Goal: Task Accomplishment & Management: Manage account settings

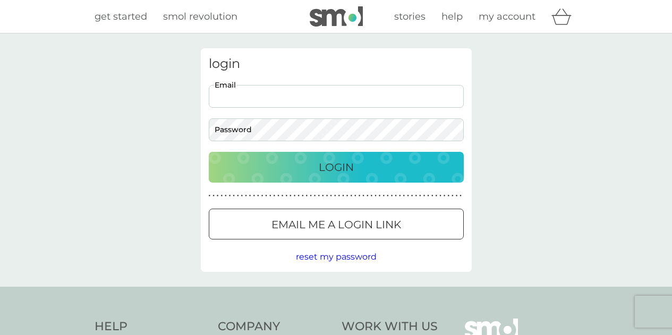
click at [286, 97] on input "Email" at bounding box center [336, 96] width 255 height 23
type input "[PERSON_NAME][EMAIL_ADDRESS][DOMAIN_NAME]"
click at [332, 162] on p "Login" at bounding box center [336, 167] width 35 height 17
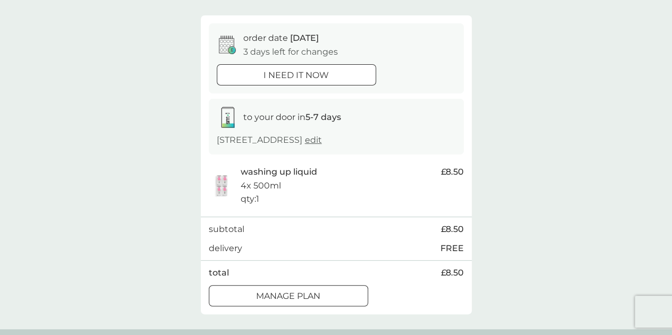
scroll to position [106, 0]
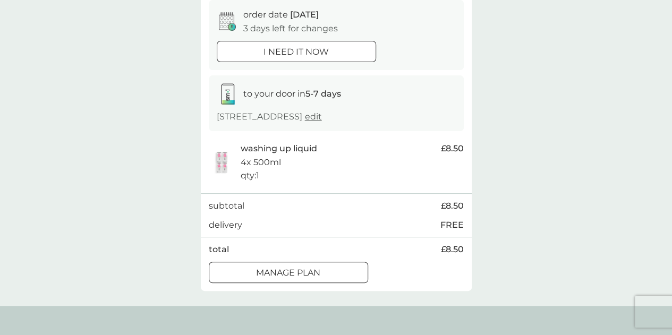
click at [346, 272] on div "Manage plan" at bounding box center [288, 273] width 158 height 14
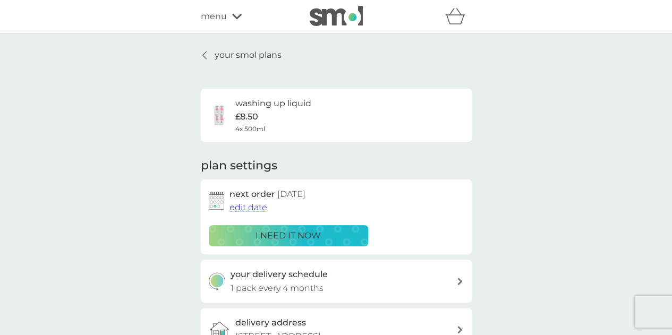
click at [255, 207] on span "edit date" at bounding box center [249, 207] width 38 height 10
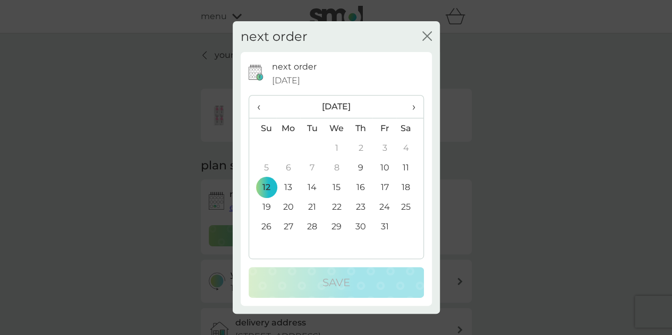
click at [412, 108] on span "›" at bounding box center [409, 107] width 11 height 22
click at [288, 167] on td "8" at bounding box center [288, 168] width 24 height 20
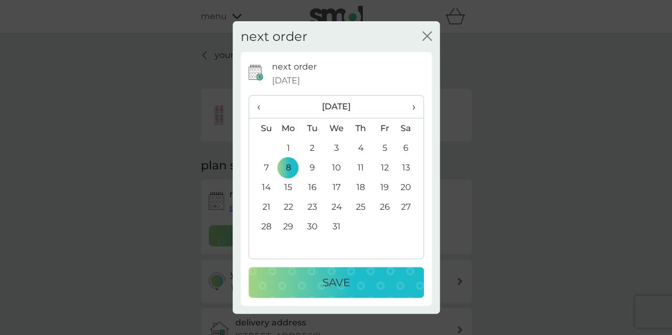
click at [343, 283] on p "Save" at bounding box center [336, 282] width 28 height 17
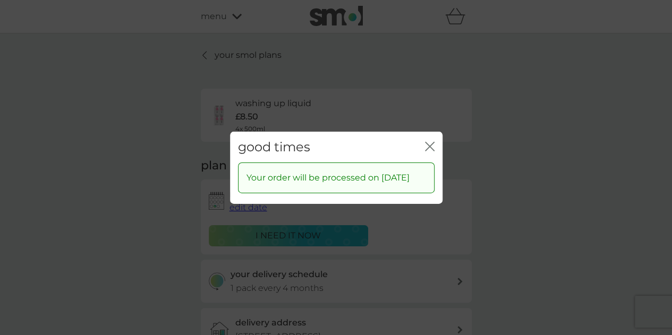
click at [427, 141] on icon "close" at bounding box center [430, 146] width 10 height 10
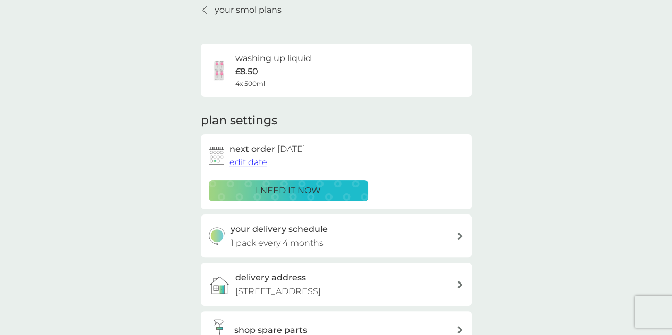
scroll to position [106, 0]
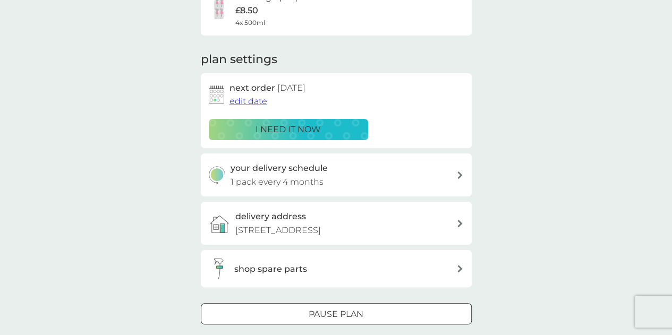
click at [385, 175] on div "your delivery schedule 1 pack every 4 months" at bounding box center [344, 175] width 226 height 27
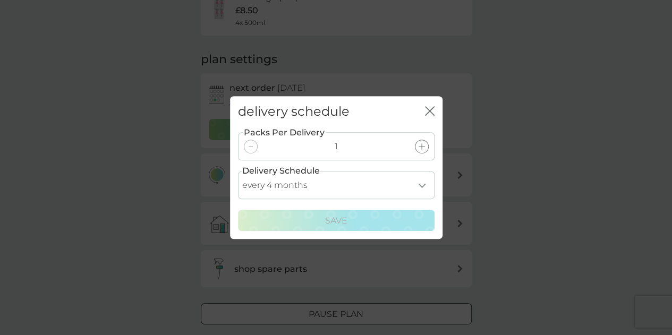
click at [420, 184] on select "every 1 month every 2 months every 3 months every 4 months every 5 months every…" at bounding box center [336, 185] width 197 height 28
select select "6"
click at [238, 171] on select "every 1 month every 2 months every 3 months every 4 months every 5 months every…" at bounding box center [336, 185] width 197 height 28
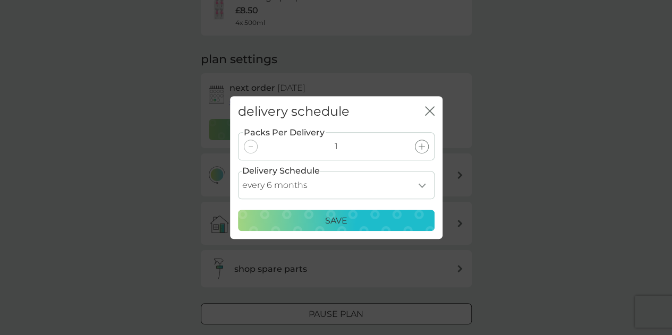
click at [375, 217] on div "Save" at bounding box center [336, 221] width 183 height 14
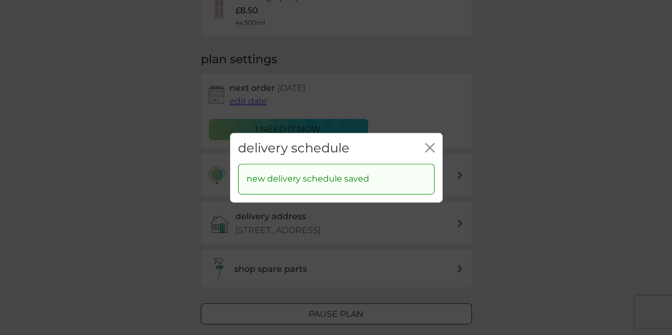
click at [430, 146] on icon "close" at bounding box center [432, 147] width 4 height 9
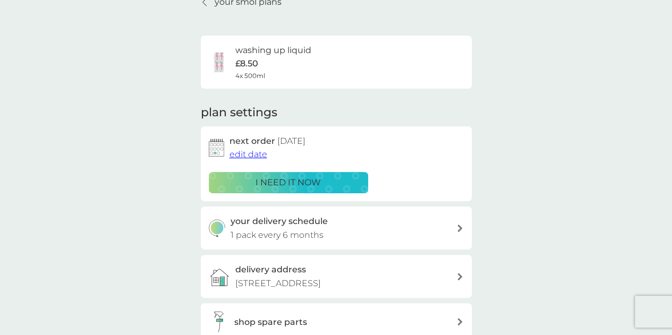
scroll to position [0, 0]
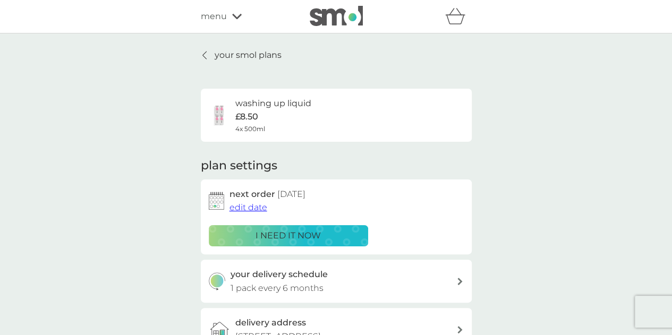
click at [248, 53] on p "your smol plans" at bounding box center [248, 55] width 67 height 14
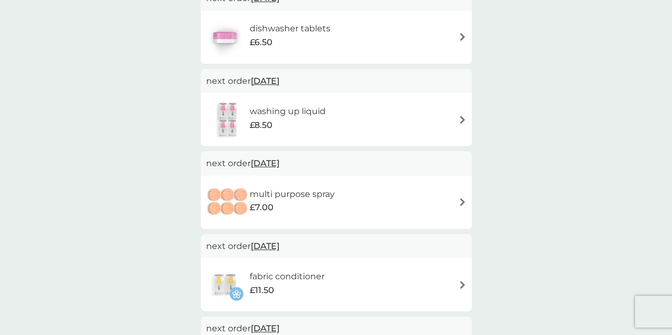
scroll to position [372, 0]
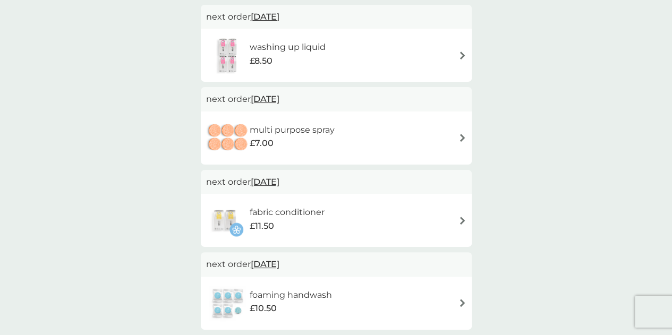
click at [308, 137] on div "£7.00" at bounding box center [292, 144] width 85 height 14
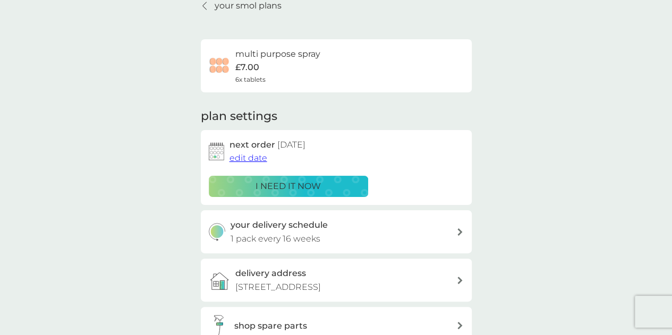
scroll to position [106, 0]
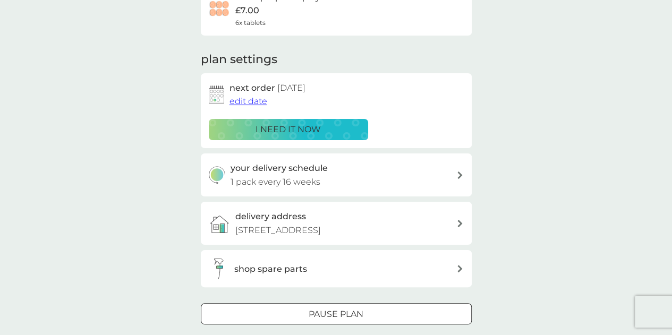
click at [310, 176] on p "1 pack every 16 weeks" at bounding box center [276, 182] width 90 height 14
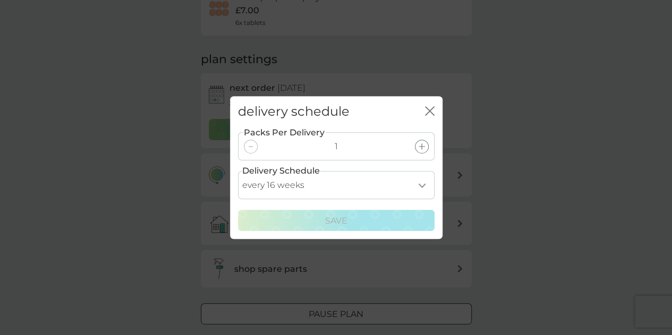
click at [422, 184] on select "every 1 week every 2 weeks every 3 weeks every 4 weeks every 5 weeks every 6 we…" at bounding box center [336, 185] width 197 height 28
select select "224"
click at [238, 171] on select "every 1 week every 2 weeks every 3 weeks every 4 weeks every 5 weeks every 6 we…" at bounding box center [336, 185] width 197 height 28
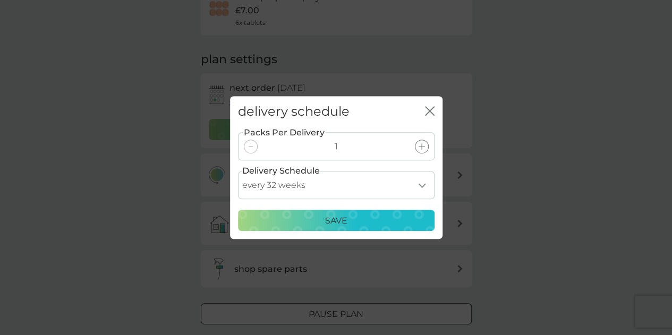
click at [371, 218] on div "Save" at bounding box center [336, 221] width 183 height 14
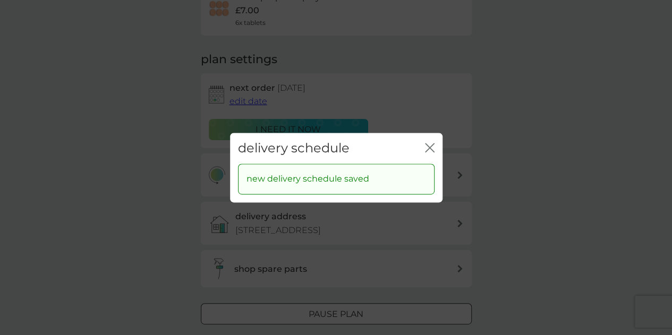
click at [428, 146] on icon "close" at bounding box center [428, 147] width 4 height 9
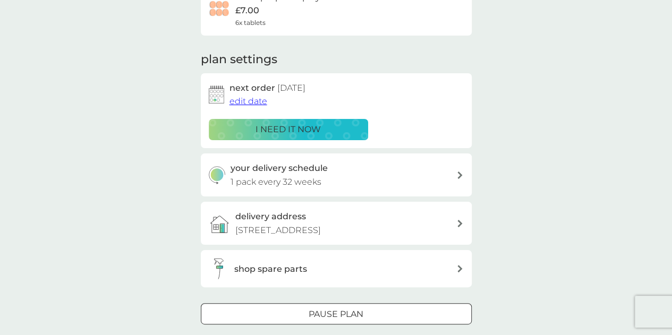
scroll to position [0, 0]
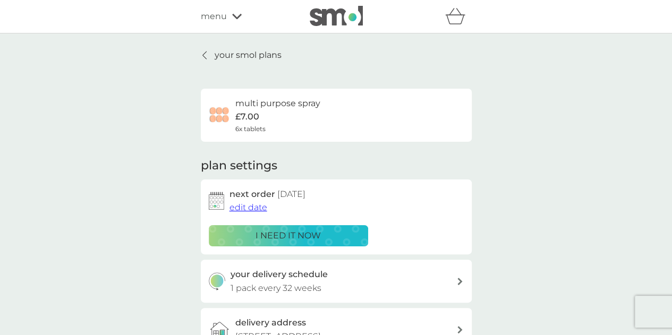
click at [244, 52] on p "your smol plans" at bounding box center [248, 55] width 67 height 14
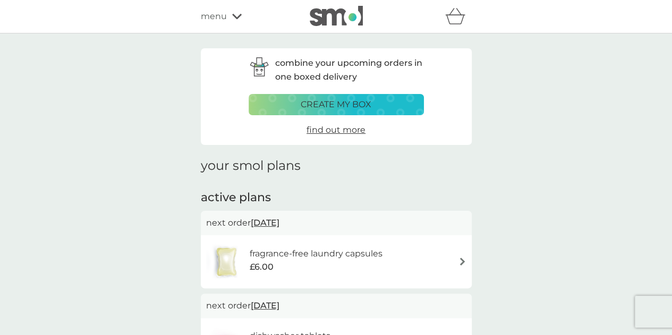
click at [214, 14] on span "menu" at bounding box center [214, 17] width 26 height 14
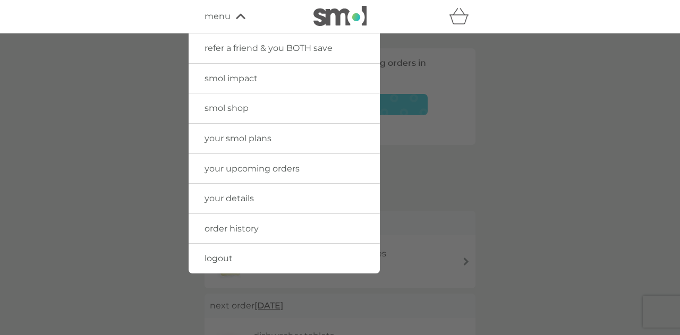
click at [218, 113] on link "smol shop" at bounding box center [284, 109] width 191 height 30
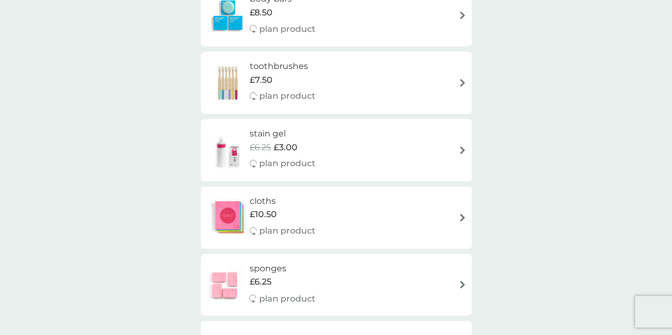
scroll to position [744, 0]
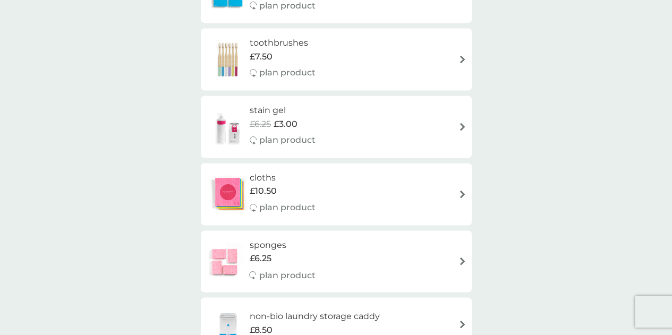
click at [262, 264] on span "£6.25" at bounding box center [260, 259] width 22 height 14
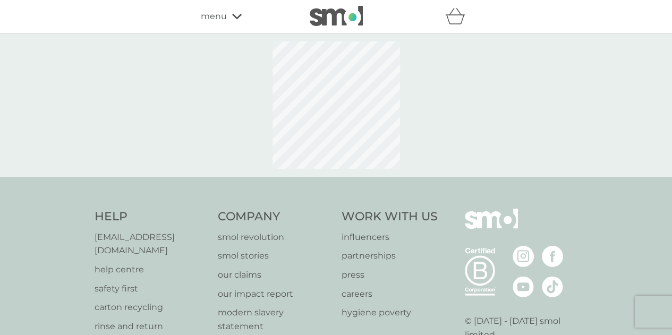
select select "63"
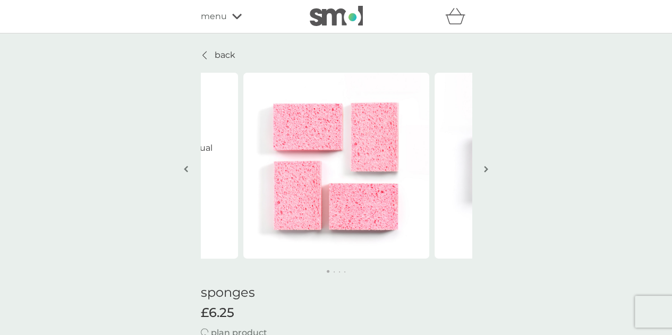
click at [486, 170] on img "button" at bounding box center [486, 169] width 4 height 8
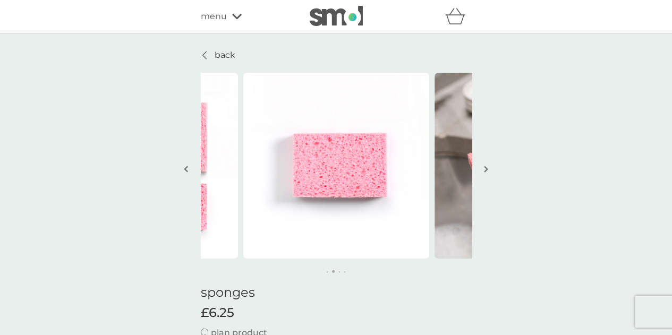
click at [486, 170] on img "button" at bounding box center [486, 169] width 4 height 8
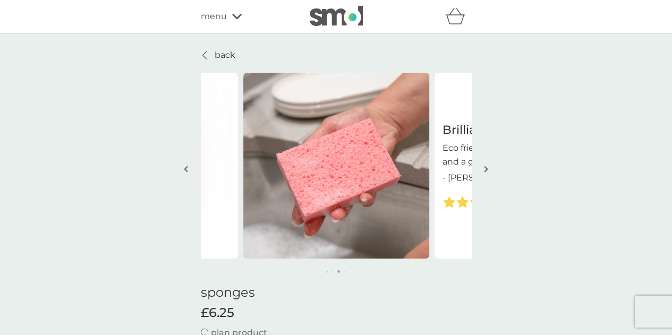
click at [486, 170] on img "button" at bounding box center [486, 169] width 4 height 8
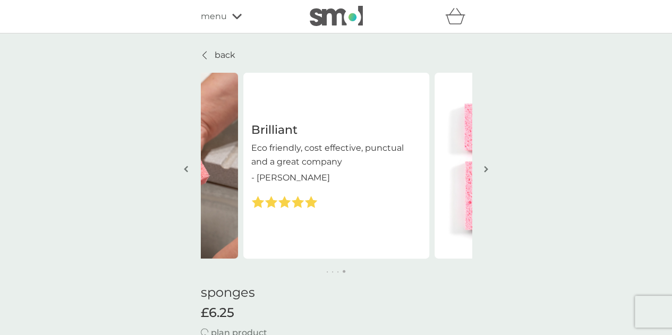
click at [485, 171] on img "button" at bounding box center [486, 169] width 4 height 8
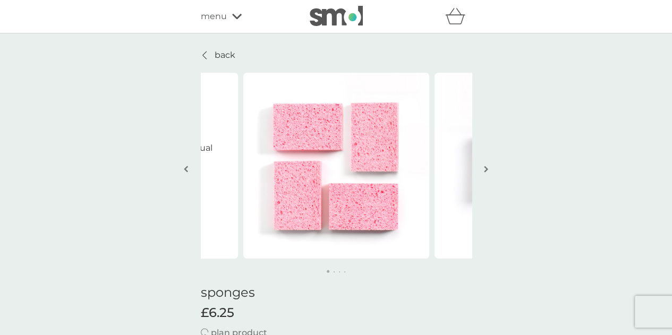
click at [183, 172] on button "button" at bounding box center [186, 169] width 8 height 53
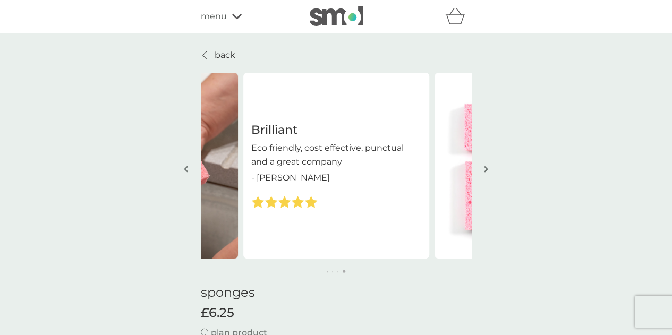
click at [488, 165] on img "button" at bounding box center [486, 169] width 4 height 8
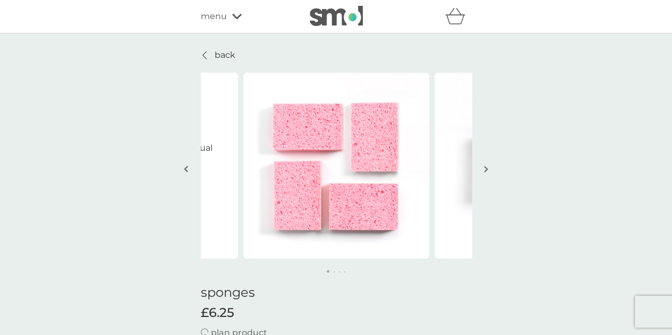
click at [488, 165] on img "button" at bounding box center [486, 169] width 4 height 8
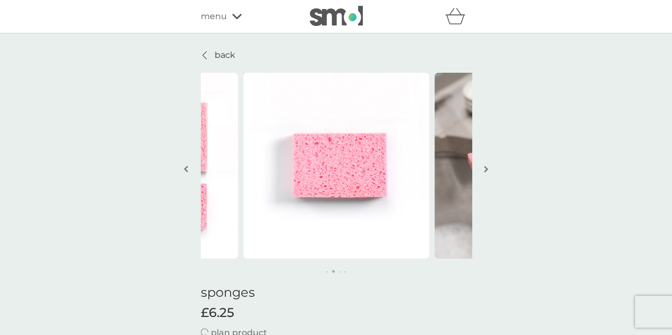
click at [488, 165] on img "button" at bounding box center [486, 169] width 4 height 8
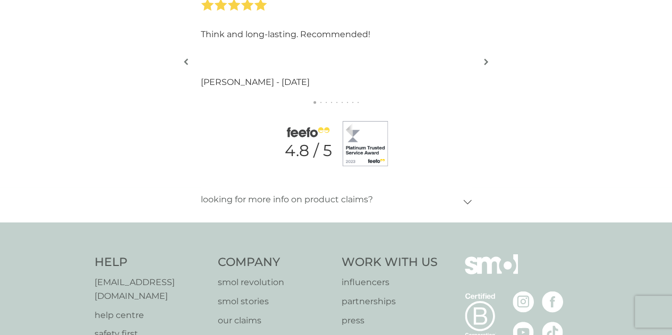
scroll to position [956, 0]
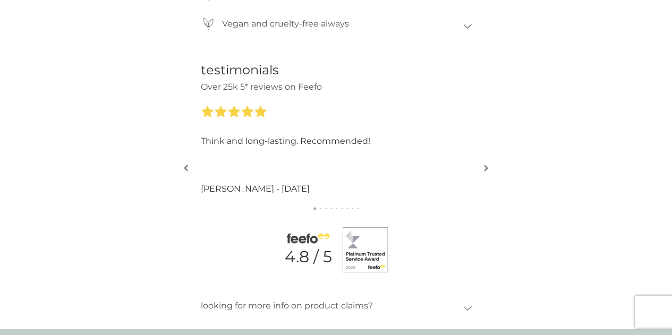
click at [486, 165] on img "button" at bounding box center [486, 168] width 4 height 8
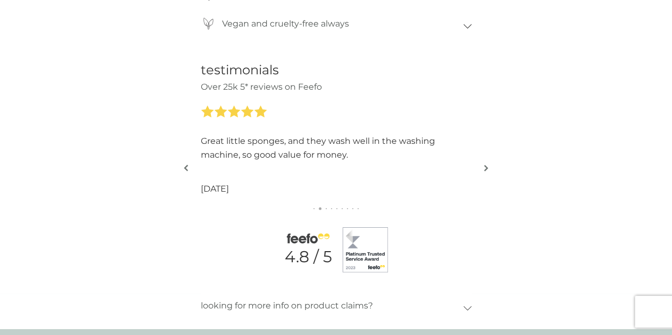
click at [486, 164] on img "button" at bounding box center [486, 168] width 4 height 8
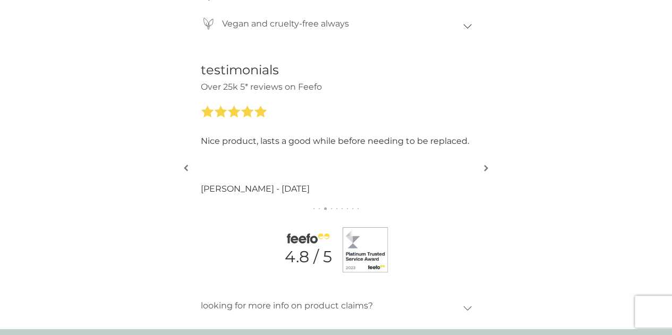
click at [486, 164] on img "button" at bounding box center [486, 168] width 4 height 8
click at [486, 165] on img "button" at bounding box center [486, 168] width 4 height 8
click at [485, 164] on img "button" at bounding box center [486, 168] width 4 height 8
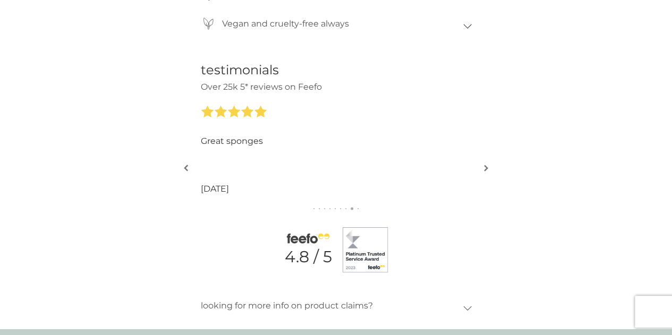
click at [485, 164] on img "button" at bounding box center [486, 168] width 4 height 8
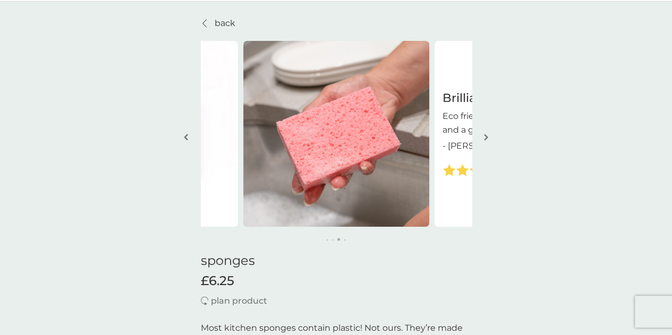
scroll to position [0, 0]
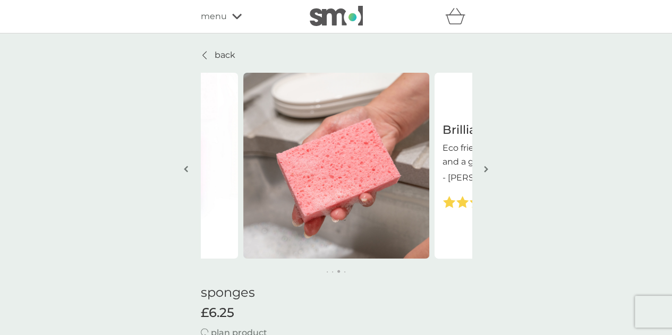
click at [216, 16] on span "menu" at bounding box center [214, 17] width 26 height 14
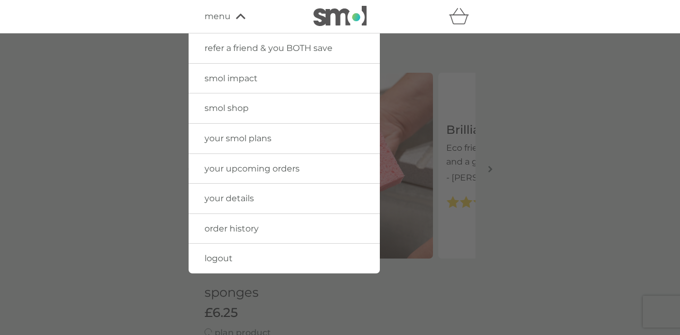
click at [229, 73] on span "smol impact" at bounding box center [231, 78] width 53 height 10
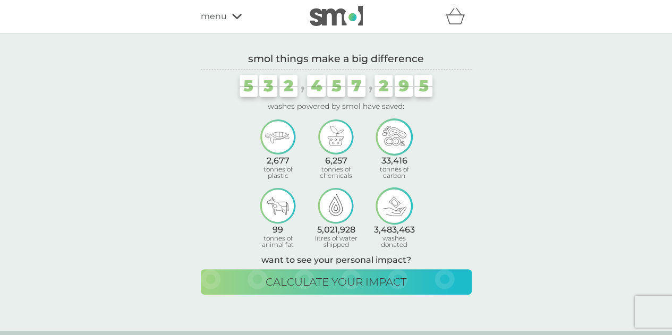
click at [228, 18] on div "menu" at bounding box center [246, 17] width 90 height 14
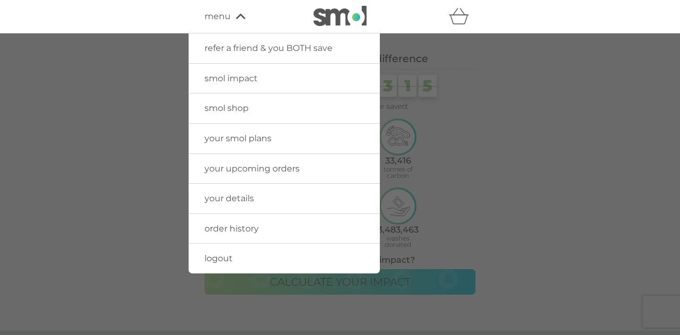
click at [318, 19] on img at bounding box center [339, 16] width 53 height 20
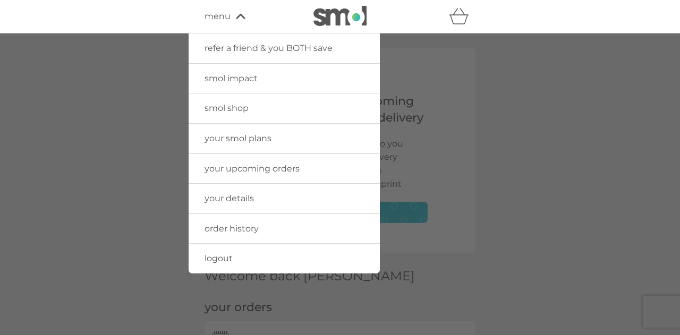
click at [525, 117] on div at bounding box center [340, 200] width 680 height 335
